Goal: Task Accomplishment & Management: Complete application form

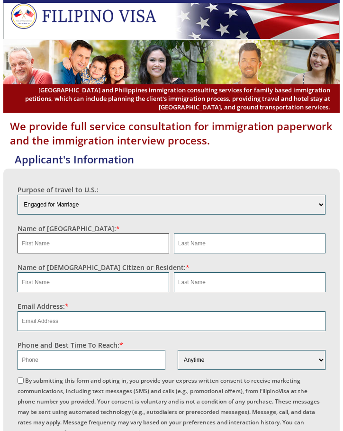
click at [86, 242] on input "text" at bounding box center [94, 244] width 152 height 20
click at [66, 240] on input "text" at bounding box center [94, 244] width 152 height 20
paste input "[PERSON_NAME]"
type input "[PERSON_NAME]"
click at [207, 251] on input "text" at bounding box center [250, 244] width 152 height 20
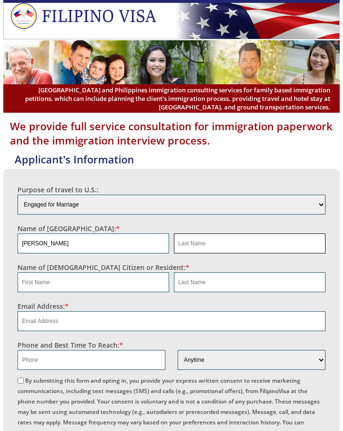
paste input "[PERSON_NAME]"
type input "[PERSON_NAME]"
click at [98, 279] on input "text" at bounding box center [94, 282] width 152 height 20
paste input "[PERSON_NAME]"
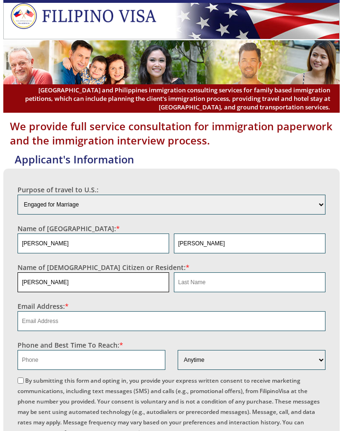
type input "[PERSON_NAME]"
click at [212, 283] on input "text" at bounding box center [250, 282] width 152 height 20
paste input "[PERSON_NAME]"
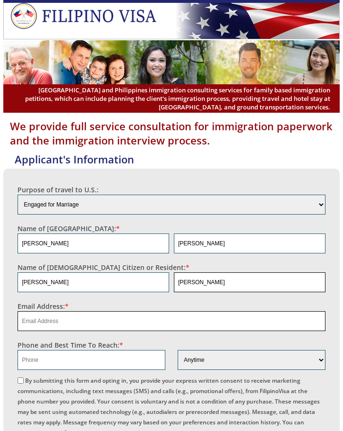
type input "[PERSON_NAME]"
click at [149, 322] on input "email" at bounding box center [172, 321] width 308 height 20
